Goal: Book appointment/travel/reservation

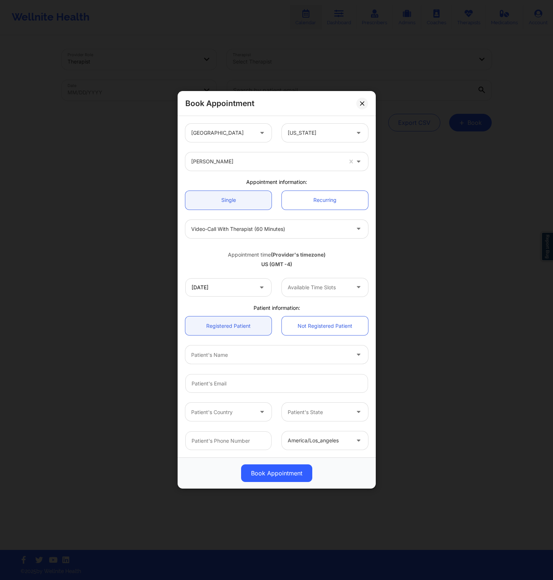
click at [312, 167] on div "[PERSON_NAME]" at bounding box center [266, 161] width 151 height 18
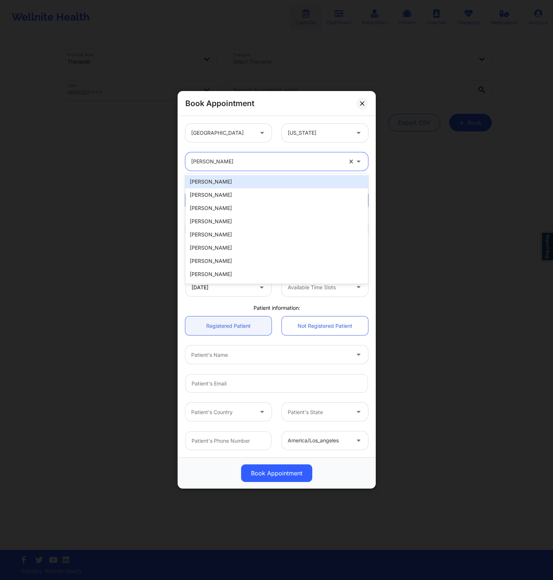
paste input "[PERSON_NAME]"
type input "[PERSON_NAME]"
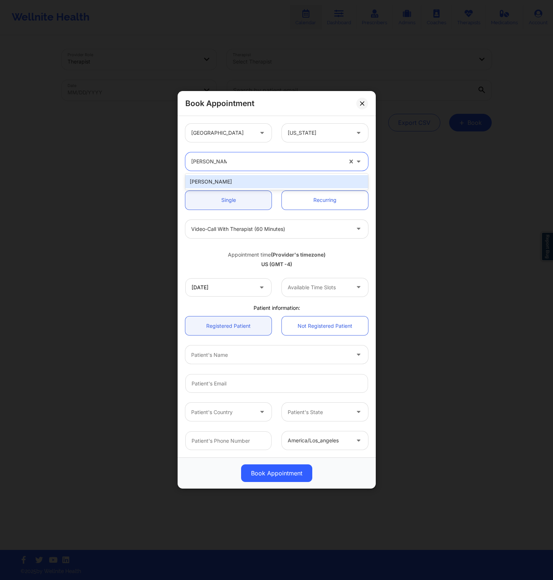
click at [262, 180] on div "[PERSON_NAME]" at bounding box center [276, 181] width 183 height 13
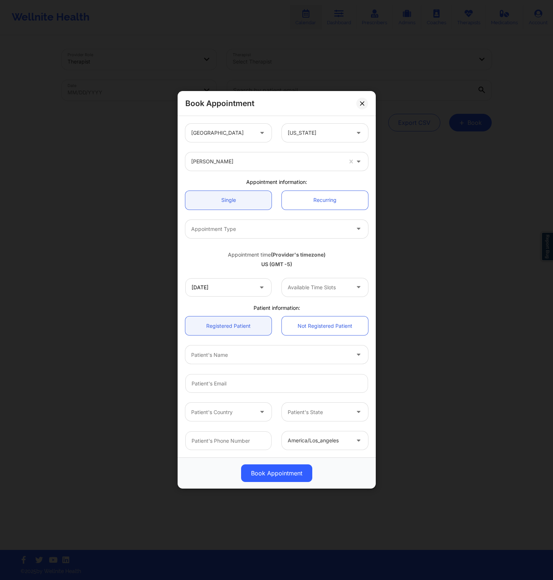
click at [297, 287] on div at bounding box center [319, 287] width 62 height 9
click at [264, 283] on icon at bounding box center [261, 286] width 7 height 6
click at [242, 284] on input "[DATE]" at bounding box center [228, 287] width 86 height 18
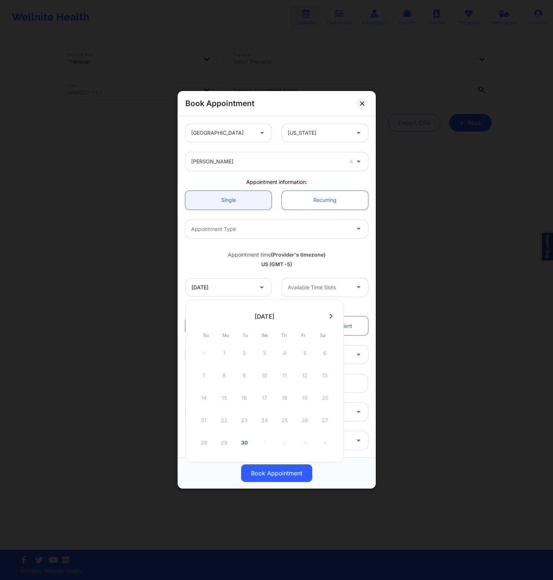
click at [330, 319] on button at bounding box center [330, 316] width 7 height 6
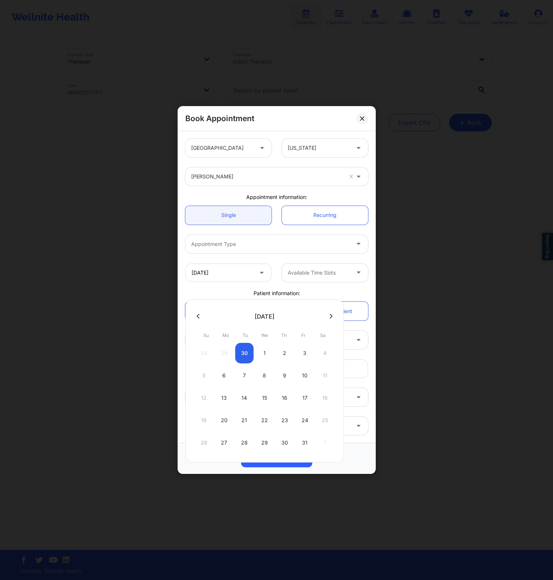
click at [315, 286] on div "[DATE] Available Time Slots" at bounding box center [276, 272] width 193 height 29
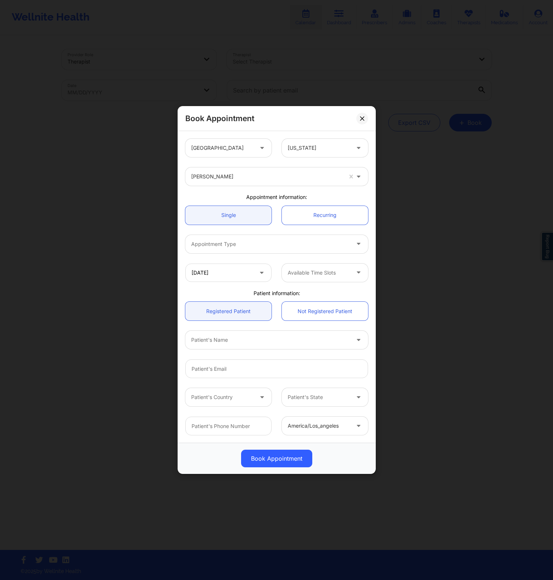
click at [324, 247] on div at bounding box center [270, 244] width 159 height 9
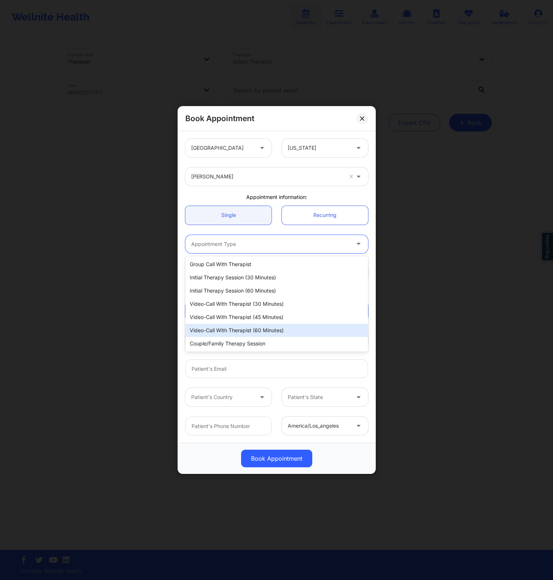
click at [271, 329] on div "Video-Call with Therapist (60 minutes)" at bounding box center [276, 330] width 183 height 13
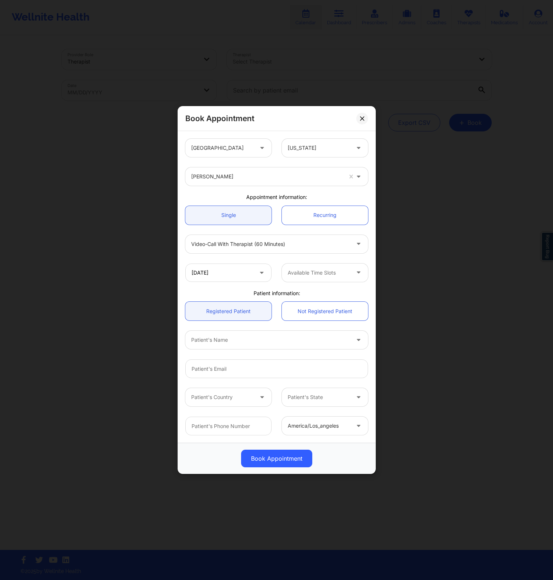
click at [255, 288] on div "[GEOGRAPHIC_DATA] [US_STATE] [PERSON_NAME] Appointment information: Single Recu…" at bounding box center [276, 287] width 193 height 307
click at [249, 283] on div "[DATE] Available Time Slots" at bounding box center [276, 272] width 193 height 29
click at [249, 282] on input "[DATE]" at bounding box center [228, 273] width 86 height 18
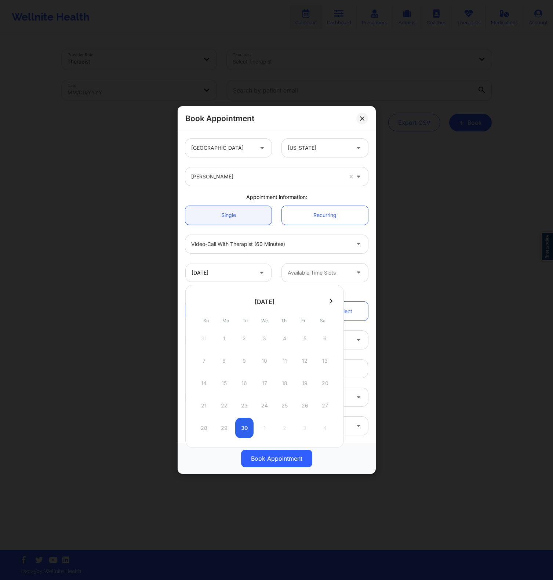
click at [249, 424] on div "28 29 30 1 2 3 4" at bounding box center [264, 428] width 139 height 21
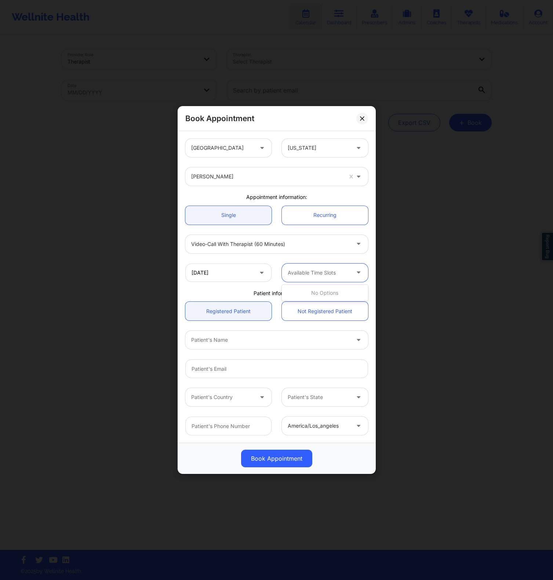
click at [326, 269] on div at bounding box center [319, 272] width 62 height 9
click at [324, 271] on div at bounding box center [319, 272] width 62 height 9
click at [307, 254] on div "Video-Call with Therapist (60 minutes)" at bounding box center [276, 244] width 193 height 29
